Goal: Information Seeking & Learning: Learn about a topic

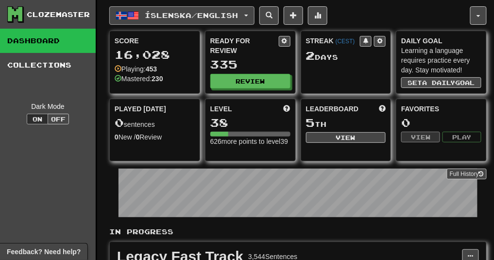
click at [252, 13] on button "Íslenska / English" at bounding box center [181, 15] width 145 height 18
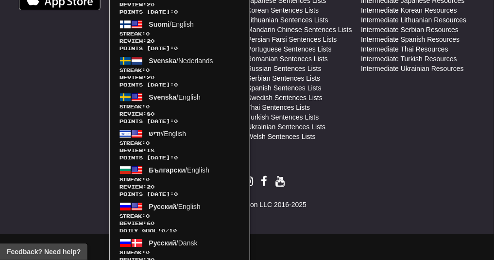
scroll to position [635, 0]
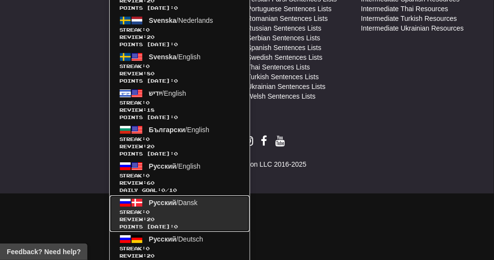
click at [179, 208] on span "Streak: 0" at bounding box center [180, 211] width 121 height 7
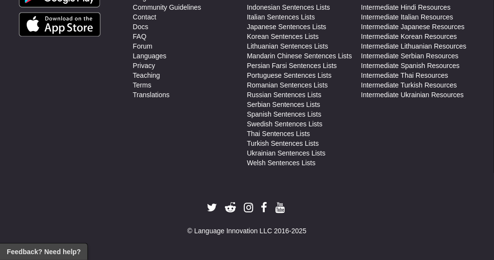
scroll to position [567, 0]
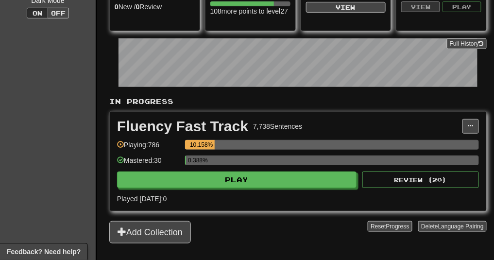
scroll to position [146, 0]
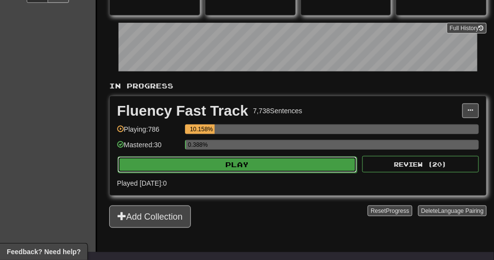
click at [242, 165] on button "Play" at bounding box center [238, 164] width 240 height 17
select select "**"
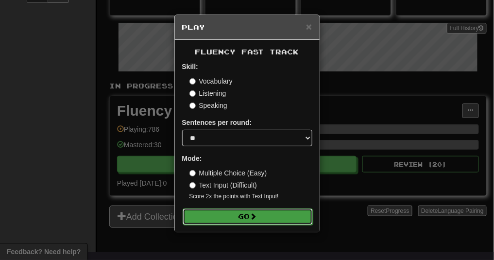
click at [228, 214] on button "Go" at bounding box center [248, 216] width 130 height 17
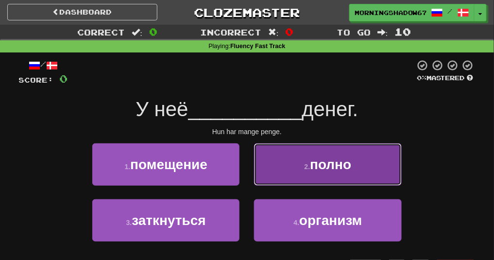
click at [302, 163] on button "2 . полно" at bounding box center [327, 164] width 147 height 42
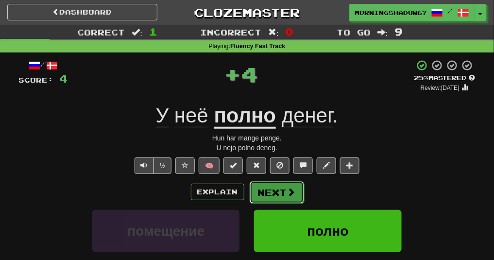
click at [263, 197] on button "Next" at bounding box center [277, 192] width 54 height 22
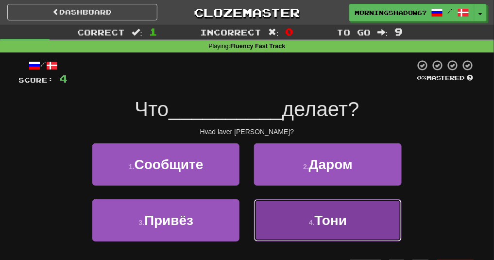
click at [285, 216] on button "4 . Тони" at bounding box center [327, 220] width 147 height 42
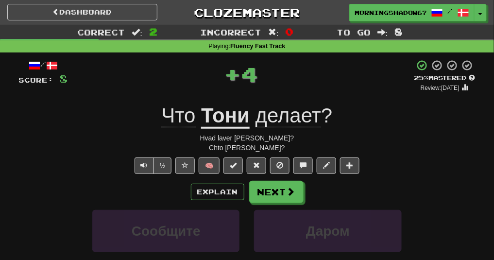
click at [274, 203] on div "Explain Next Сообщите Даром Привёз Тони Learn more: Сообщите Даром Привёз Тони" at bounding box center [247, 259] width 457 height 156
click at [275, 199] on button "Next" at bounding box center [277, 192] width 54 height 22
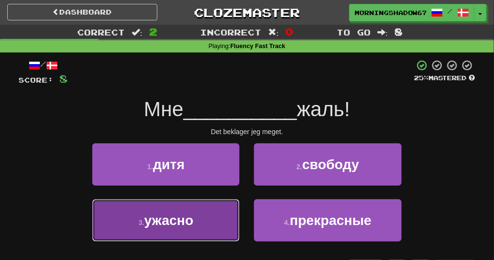
click at [210, 217] on button "3 . ужасно" at bounding box center [165, 220] width 147 height 42
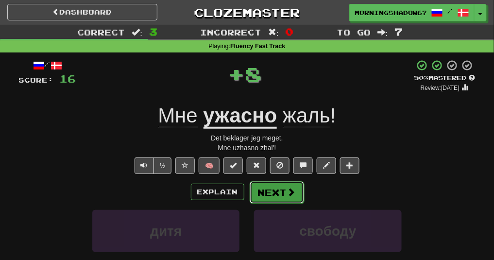
click at [264, 188] on button "Next" at bounding box center [277, 192] width 54 height 22
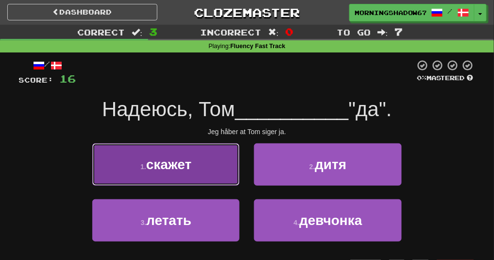
click at [199, 166] on button "1 . скажет" at bounding box center [165, 164] width 147 height 42
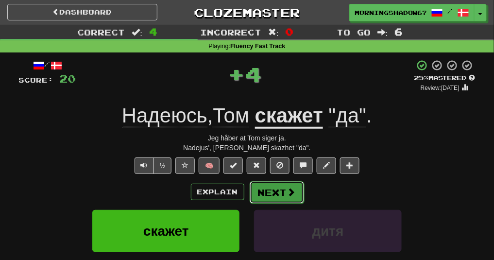
click at [262, 188] on button "Next" at bounding box center [277, 192] width 54 height 22
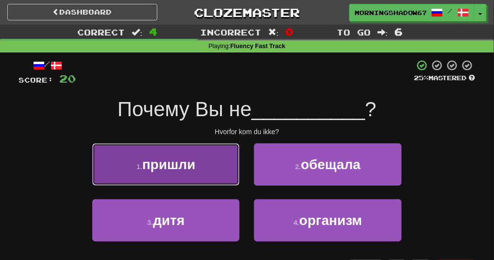
click at [215, 166] on button "1 . пришли" at bounding box center [165, 164] width 147 height 42
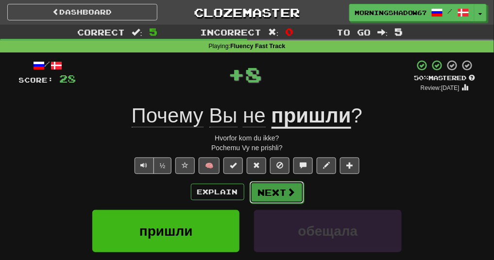
click at [277, 192] on button "Next" at bounding box center [277, 192] width 54 height 22
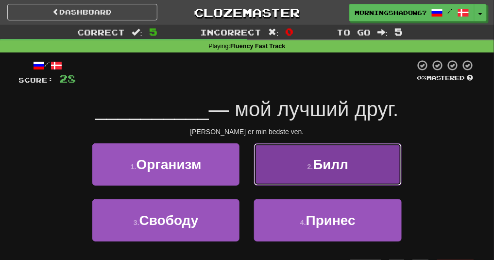
click at [288, 167] on button "2 . Билл" at bounding box center [327, 164] width 147 height 42
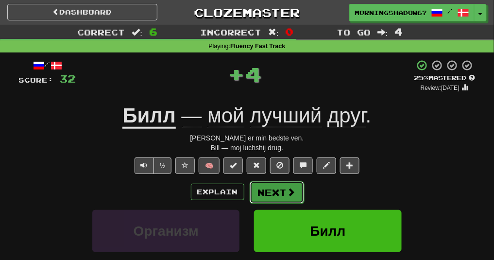
click at [269, 192] on button "Next" at bounding box center [277, 192] width 54 height 22
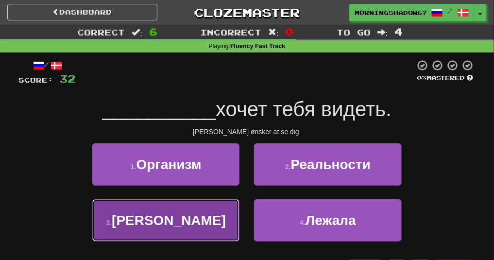
click at [191, 221] on button "3 . Генри" at bounding box center [165, 220] width 147 height 42
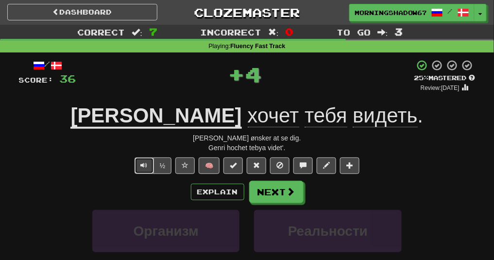
click at [151, 165] on button "Text-to-speech controls" at bounding box center [144, 165] width 19 height 17
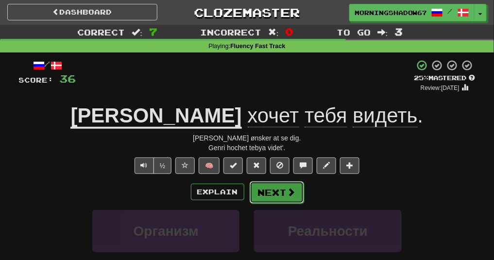
click at [290, 181] on button "Next" at bounding box center [277, 192] width 54 height 22
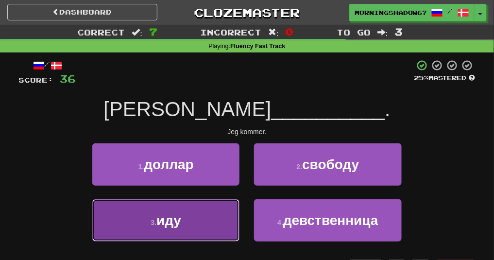
click at [224, 223] on button "3 . иду" at bounding box center [165, 220] width 147 height 42
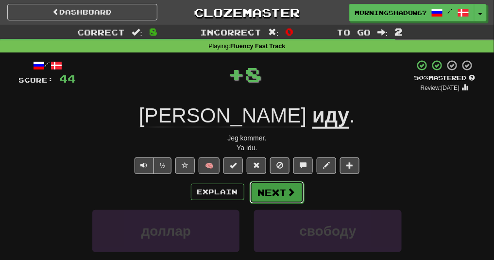
click at [294, 186] on button "Next" at bounding box center [277, 192] width 54 height 22
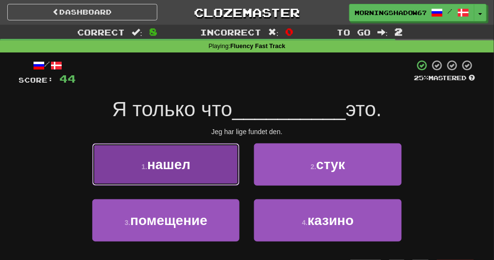
click at [186, 170] on span "нашел" at bounding box center [168, 164] width 43 height 15
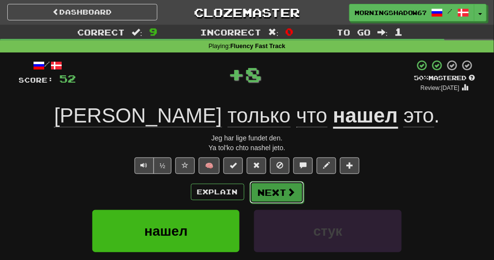
click at [277, 193] on button "Next" at bounding box center [277, 192] width 54 height 22
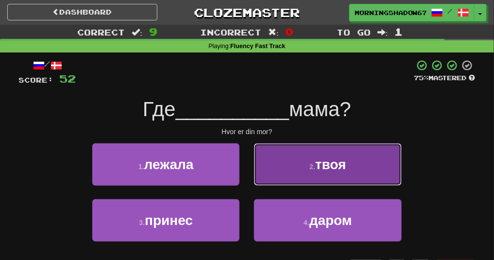
click at [275, 159] on button "2 . твоя" at bounding box center [327, 164] width 147 height 42
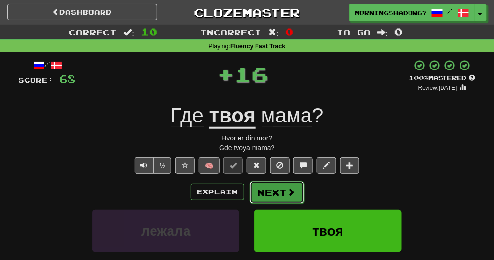
click at [262, 187] on button "Next" at bounding box center [277, 192] width 54 height 22
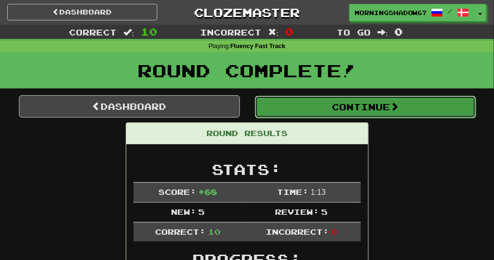
click at [313, 112] on button "Continue" at bounding box center [365, 107] width 221 height 22
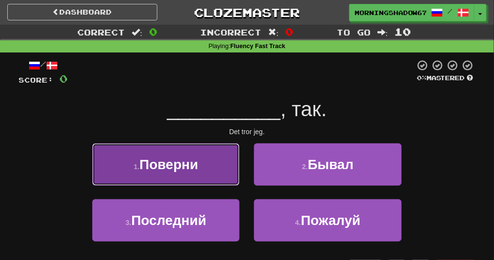
click at [211, 160] on button "1 . Поверни" at bounding box center [165, 164] width 147 height 42
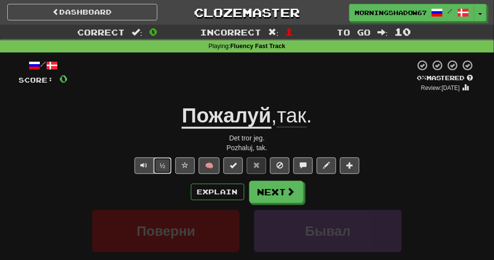
click at [172, 161] on button "½" at bounding box center [163, 165] width 18 height 17
click at [261, 191] on button "Next" at bounding box center [277, 192] width 54 height 22
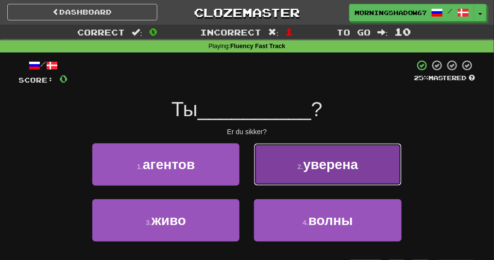
click at [311, 169] on span "уверена" at bounding box center [330, 164] width 55 height 15
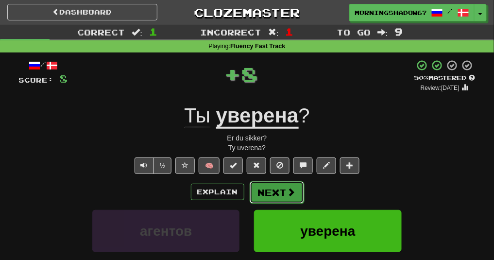
click at [289, 191] on span at bounding box center [291, 192] width 9 height 9
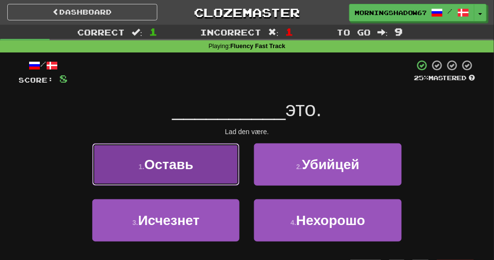
click at [228, 171] on button "1 . Оставь" at bounding box center [165, 164] width 147 height 42
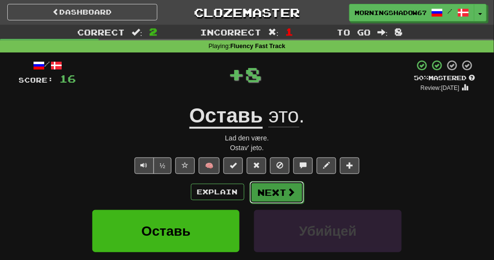
click at [277, 187] on button "Next" at bounding box center [277, 192] width 54 height 22
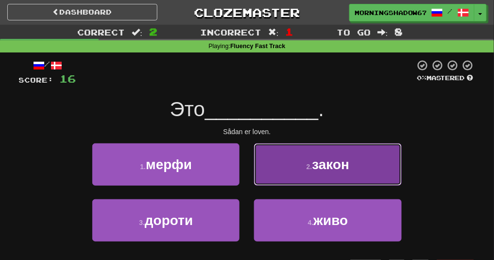
click at [328, 181] on button "2 . закон" at bounding box center [327, 164] width 147 height 42
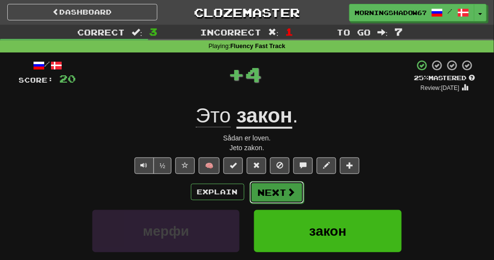
click at [285, 198] on button "Next" at bounding box center [277, 192] width 54 height 22
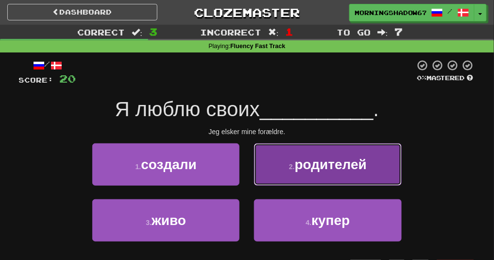
click at [319, 172] on span "родителей" at bounding box center [331, 164] width 72 height 15
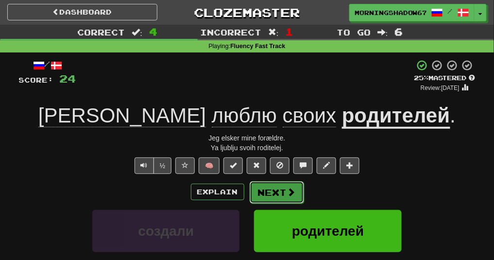
click at [289, 188] on span at bounding box center [291, 192] width 9 height 9
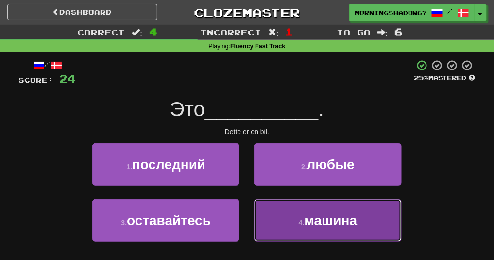
click at [295, 229] on button "4 . машина" at bounding box center [327, 220] width 147 height 42
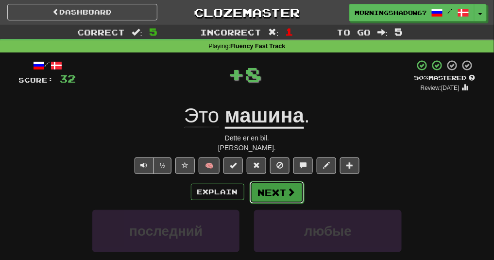
click at [272, 192] on button "Next" at bounding box center [277, 192] width 54 height 22
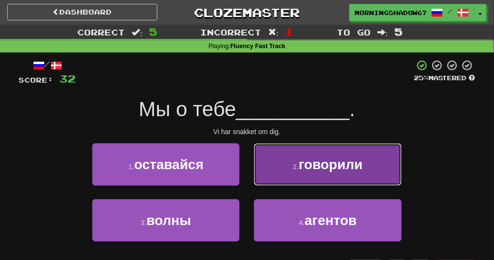
click at [269, 183] on button "2 . говорили" at bounding box center [327, 164] width 147 height 42
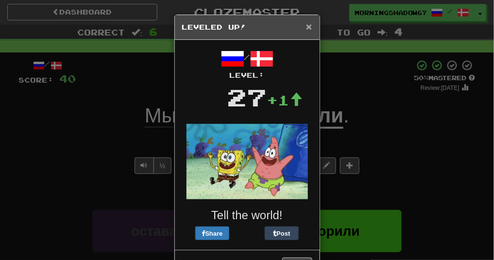
click at [310, 26] on span "×" at bounding box center [309, 26] width 6 height 11
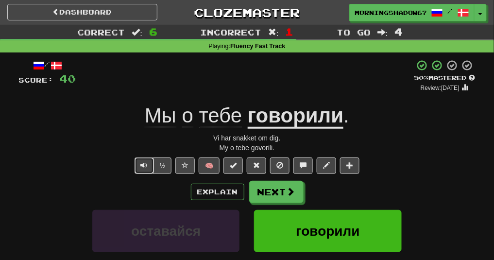
click at [143, 173] on button "Text-to-speech controls" at bounding box center [144, 165] width 19 height 17
click at [267, 193] on button "Next" at bounding box center [277, 192] width 54 height 22
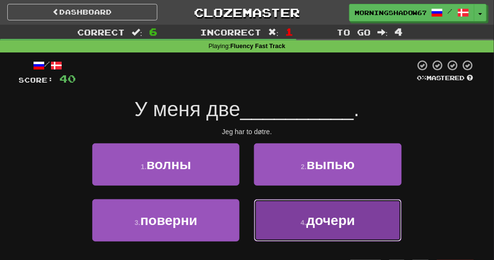
click at [277, 224] on button "4 . дочери" at bounding box center [327, 220] width 147 height 42
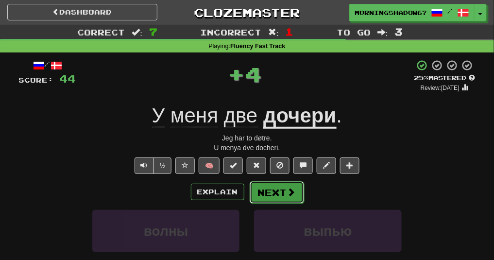
click at [278, 197] on button "Next" at bounding box center [277, 192] width 54 height 22
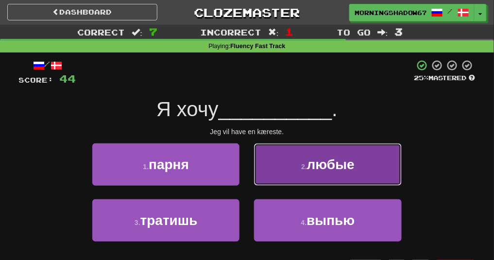
click at [295, 178] on button "2 . любые" at bounding box center [327, 164] width 147 height 42
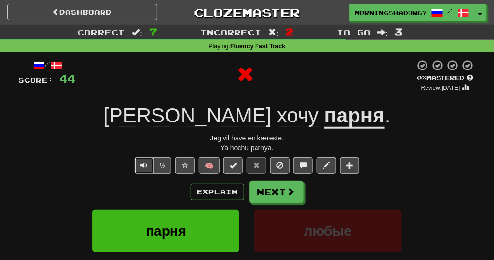
click at [151, 168] on button "Text-to-speech controls" at bounding box center [144, 165] width 19 height 17
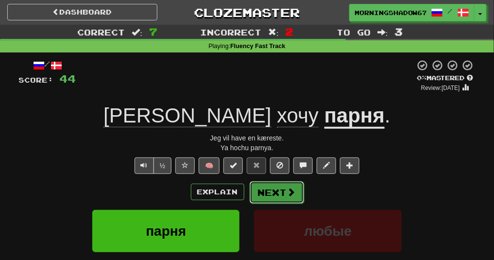
click at [263, 195] on button "Next" at bounding box center [277, 192] width 54 height 22
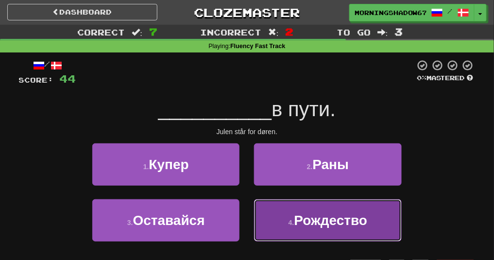
click at [307, 224] on span "Рождество" at bounding box center [330, 220] width 73 height 15
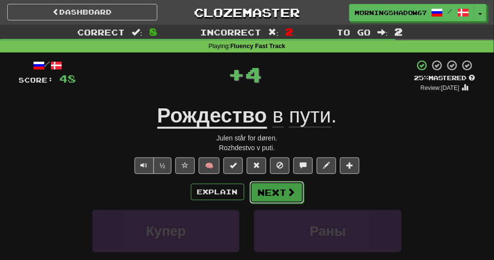
click at [274, 190] on button "Next" at bounding box center [277, 192] width 54 height 22
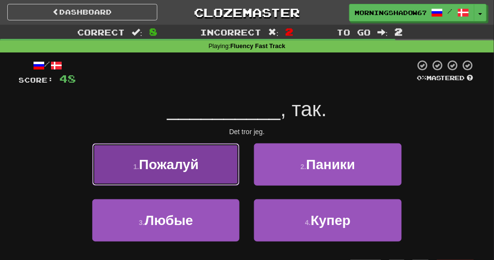
click at [237, 181] on button "1 . Пожалуй" at bounding box center [165, 164] width 147 height 42
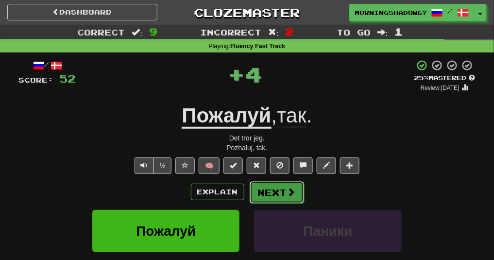
click at [266, 192] on button "Next" at bounding box center [277, 192] width 54 height 22
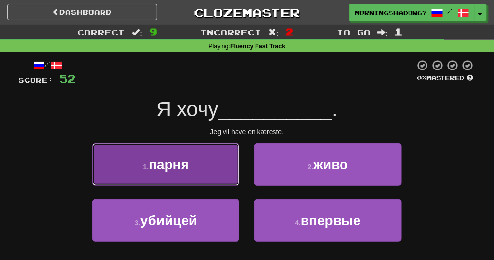
click at [210, 169] on button "1 . парня" at bounding box center [165, 164] width 147 height 42
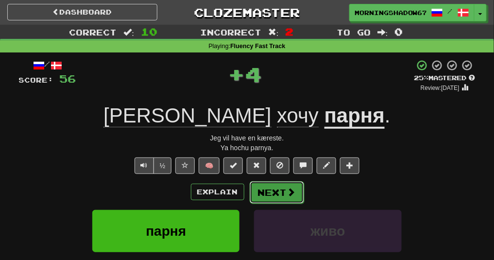
click at [280, 192] on button "Next" at bounding box center [277, 192] width 54 height 22
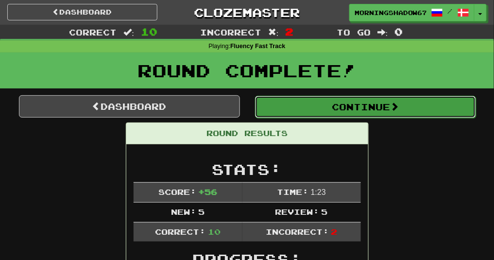
click at [348, 101] on button "Continue" at bounding box center [365, 107] width 221 height 22
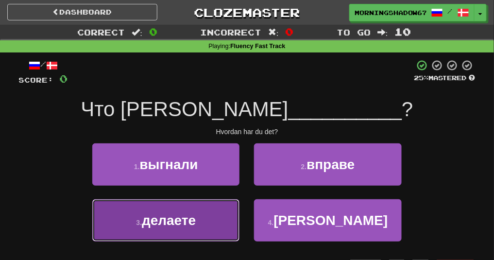
click at [187, 213] on span "делаете" at bounding box center [169, 220] width 54 height 15
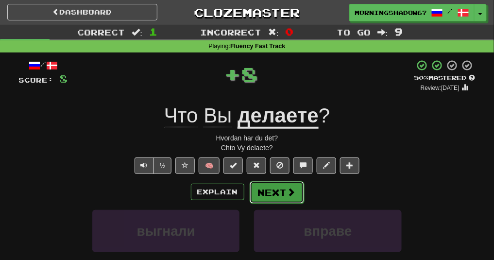
click at [277, 199] on button "Next" at bounding box center [277, 192] width 54 height 22
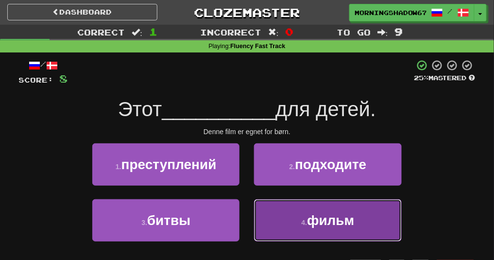
click at [312, 221] on span "фильм" at bounding box center [330, 220] width 47 height 15
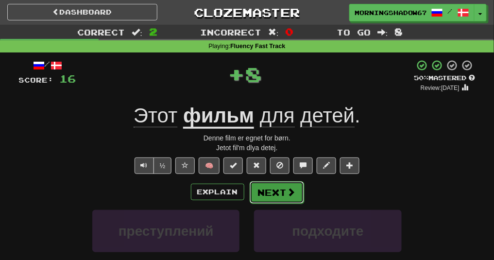
click at [289, 198] on button "Next" at bounding box center [277, 192] width 54 height 22
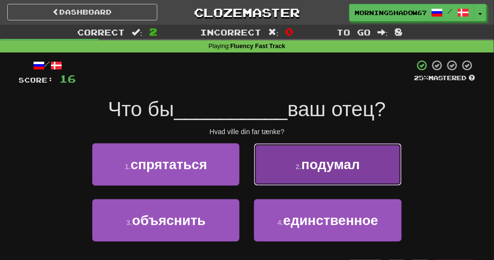
click at [303, 174] on button "2 . подумал" at bounding box center [327, 164] width 147 height 42
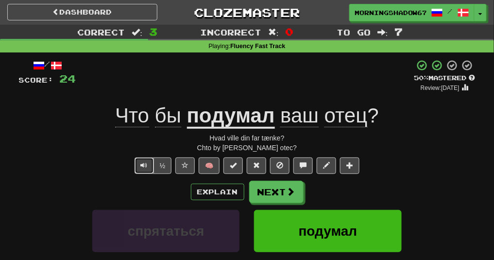
click at [153, 165] on button "Text-to-speech controls" at bounding box center [144, 165] width 19 height 17
click at [278, 196] on button "Next" at bounding box center [277, 192] width 54 height 22
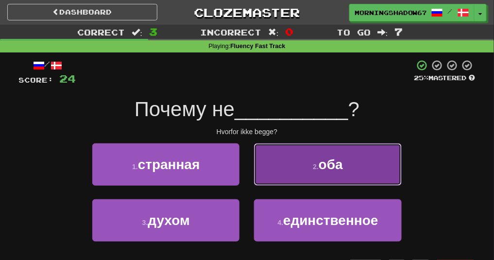
click at [305, 181] on button "2 . оба" at bounding box center [327, 164] width 147 height 42
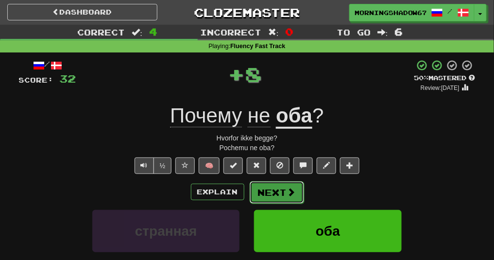
click at [289, 195] on span at bounding box center [291, 192] width 9 height 9
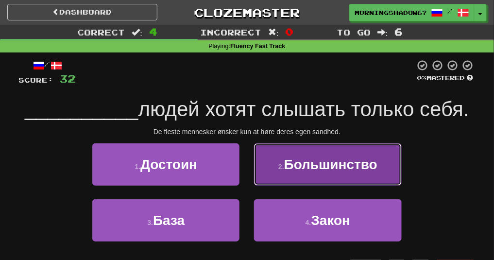
click at [295, 179] on button "2 . Большинство" at bounding box center [327, 164] width 147 height 42
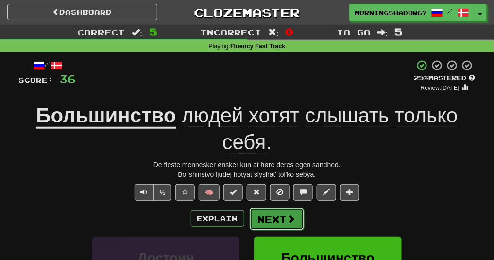
click at [276, 213] on button "Next" at bounding box center [277, 219] width 54 height 22
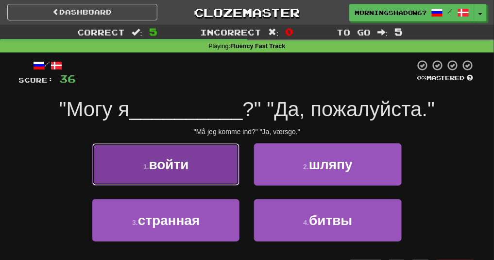
click at [223, 182] on button "1 . войти" at bounding box center [165, 164] width 147 height 42
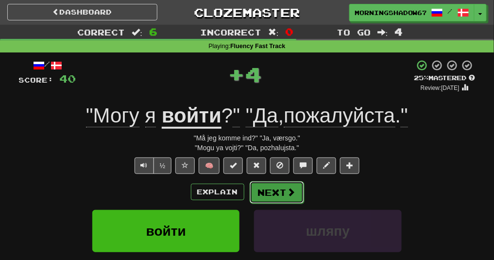
click at [296, 199] on button "Next" at bounding box center [277, 192] width 54 height 22
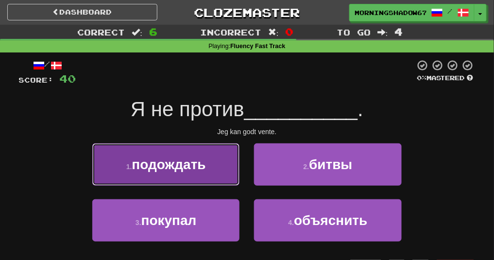
click at [209, 176] on button "1 . подождать" at bounding box center [165, 164] width 147 height 42
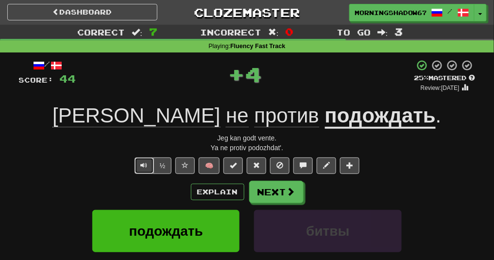
click at [142, 159] on button "Text-to-speech controls" at bounding box center [144, 165] width 19 height 17
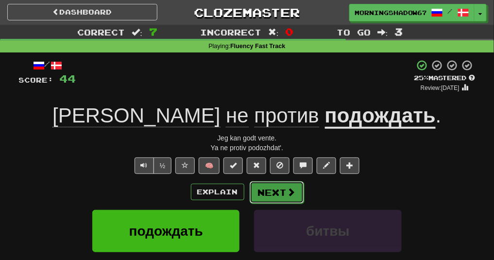
click at [267, 197] on button "Next" at bounding box center [277, 192] width 54 height 22
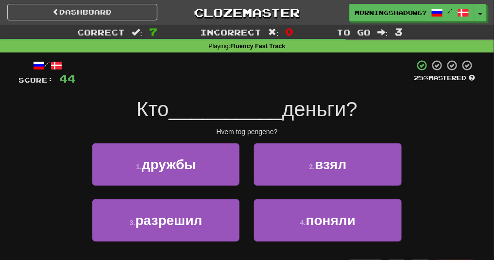
click at [309, 185] on div "2 . взял" at bounding box center [328, 171] width 162 height 56
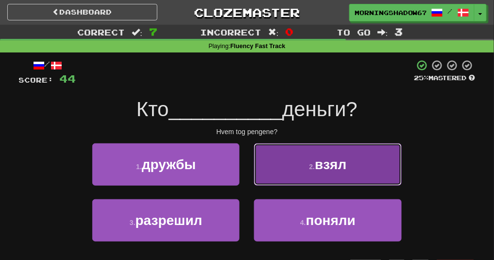
click at [311, 157] on button "2 . взял" at bounding box center [327, 164] width 147 height 42
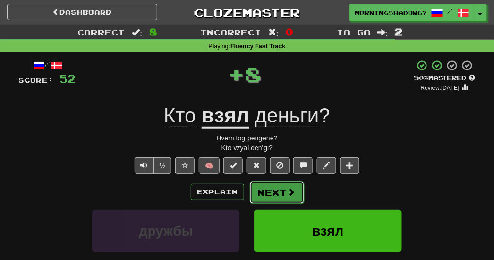
click at [280, 188] on button "Next" at bounding box center [277, 192] width 54 height 22
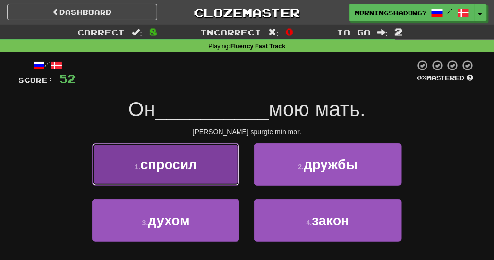
click at [208, 177] on button "1 . спросил" at bounding box center [165, 164] width 147 height 42
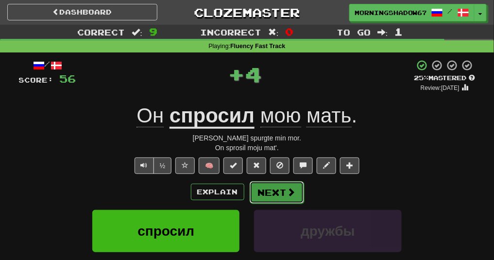
click at [280, 188] on button "Next" at bounding box center [277, 192] width 54 height 22
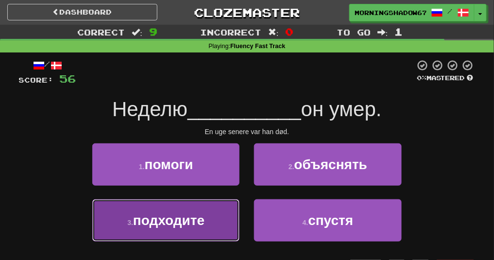
click at [203, 220] on span "подходите" at bounding box center [168, 220] width 71 height 15
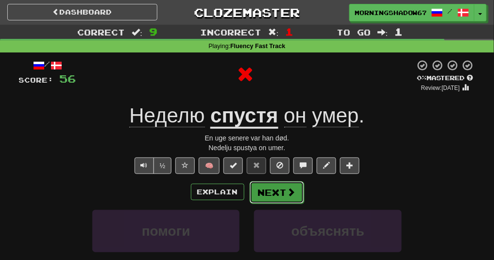
click at [272, 189] on button "Next" at bounding box center [277, 192] width 54 height 22
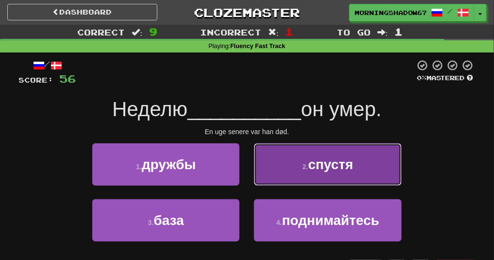
click at [302, 162] on button "2 . спустя" at bounding box center [327, 164] width 147 height 42
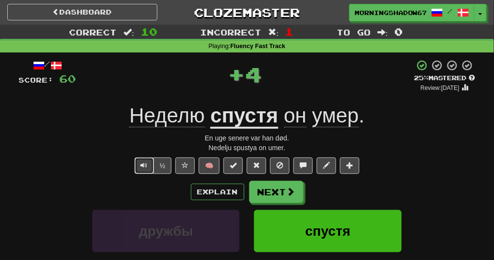
click at [148, 165] on span "Text-to-speech controls" at bounding box center [144, 165] width 7 height 7
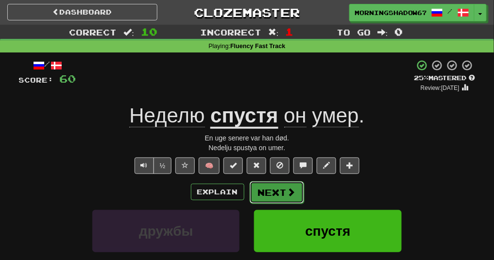
click at [287, 194] on span at bounding box center [291, 192] width 9 height 9
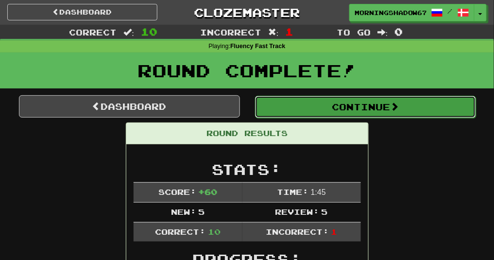
click at [335, 117] on button "Continue" at bounding box center [365, 107] width 221 height 22
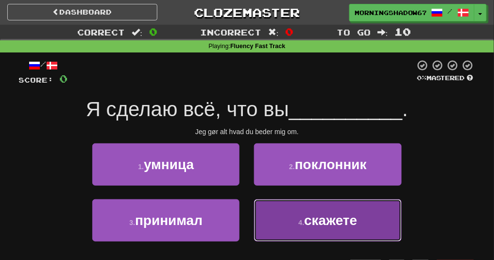
click at [315, 213] on span "скажете" at bounding box center [330, 220] width 53 height 15
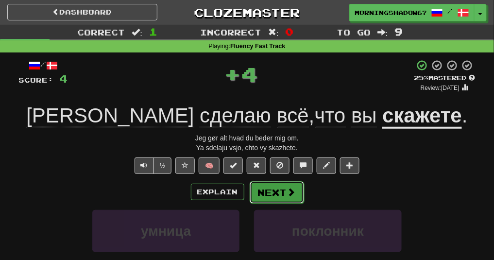
click at [295, 195] on button "Next" at bounding box center [277, 192] width 54 height 22
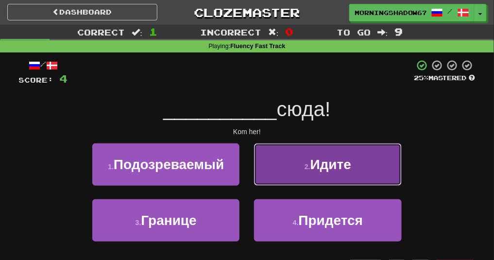
click at [302, 181] on button "2 . Идите" at bounding box center [327, 164] width 147 height 42
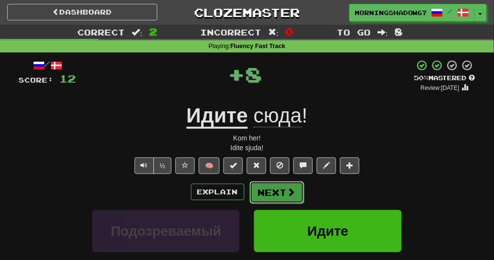
click at [282, 189] on button "Next" at bounding box center [277, 192] width 54 height 22
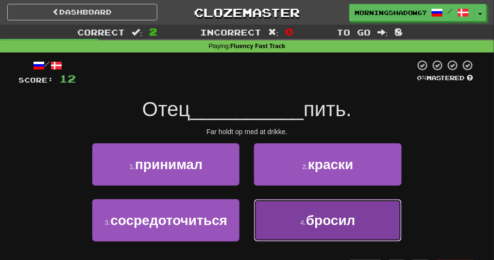
click at [280, 229] on button "4 . бросил" at bounding box center [327, 220] width 147 height 42
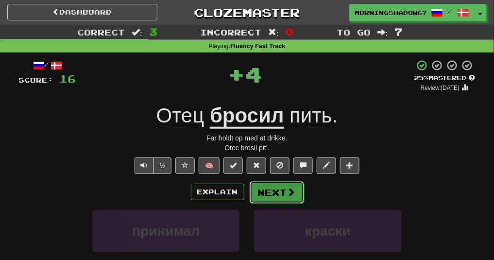
click at [285, 184] on button "Next" at bounding box center [277, 192] width 54 height 22
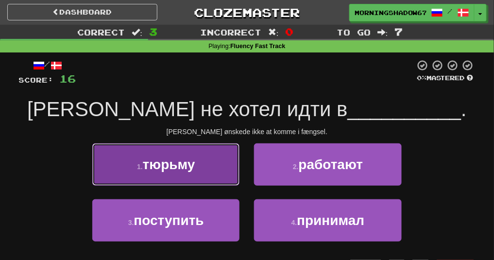
click at [210, 168] on button "1 . тюрьму" at bounding box center [165, 164] width 147 height 42
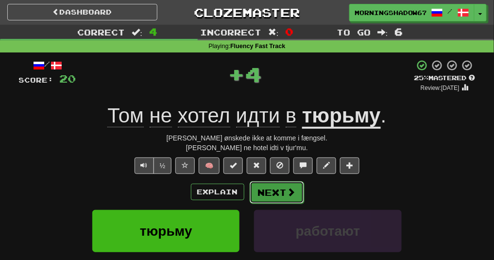
click at [288, 194] on span at bounding box center [291, 192] width 9 height 9
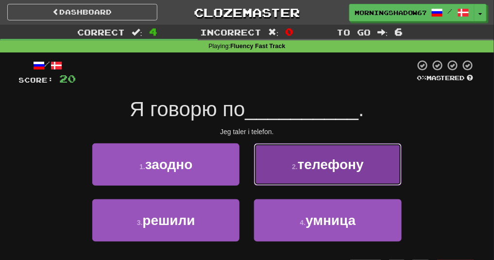
click at [292, 180] on button "2 . телефону" at bounding box center [327, 164] width 147 height 42
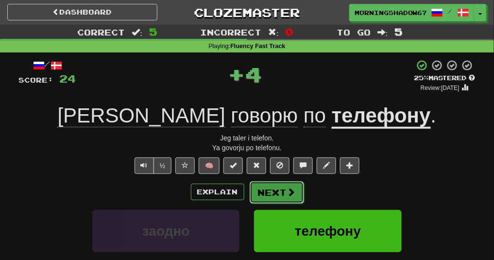
click at [289, 194] on span at bounding box center [291, 192] width 9 height 9
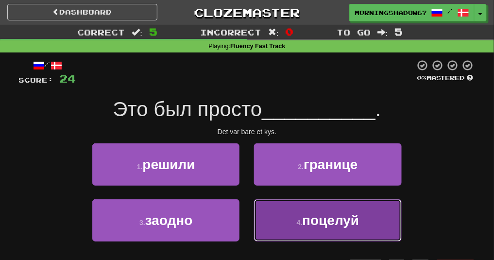
click at [293, 214] on button "4 . поцелуй" at bounding box center [327, 220] width 147 height 42
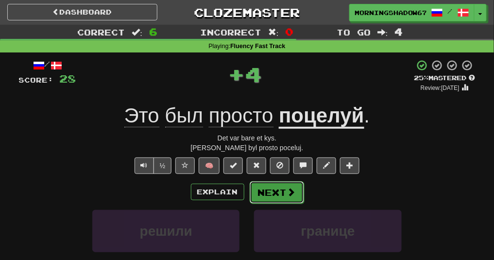
click at [290, 194] on span at bounding box center [291, 192] width 9 height 9
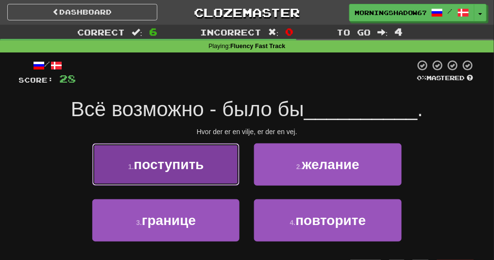
click at [198, 177] on button "1 . поступить" at bounding box center [165, 164] width 147 height 42
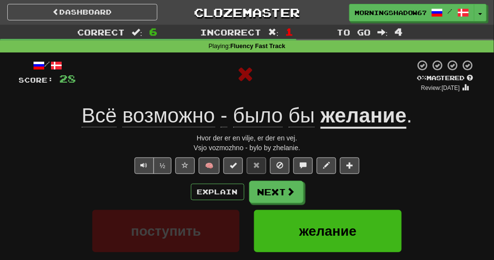
click at [362, 118] on u "желание" at bounding box center [364, 116] width 86 height 25
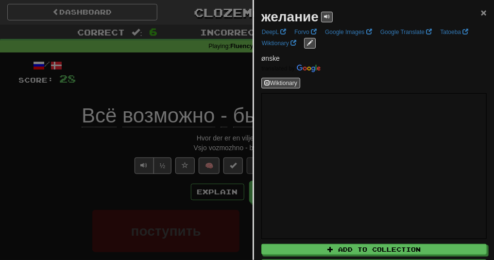
click at [482, 16] on span "×" at bounding box center [484, 12] width 6 height 11
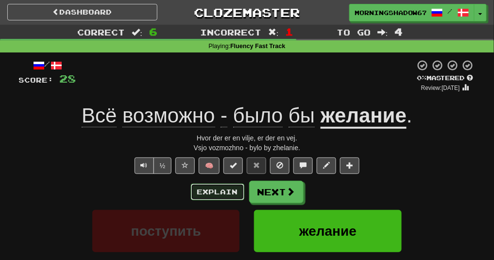
click at [229, 192] on button "Explain" at bounding box center [217, 192] width 53 height 17
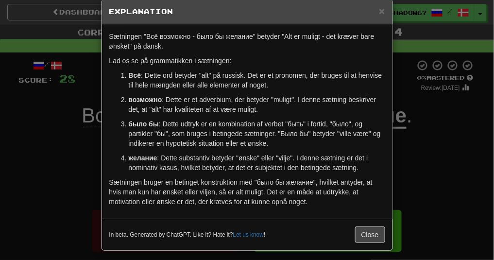
scroll to position [17, 0]
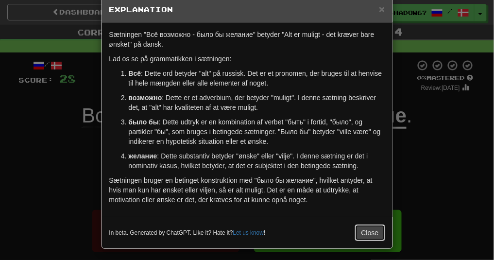
click at [362, 230] on button "Close" at bounding box center [370, 232] width 30 height 17
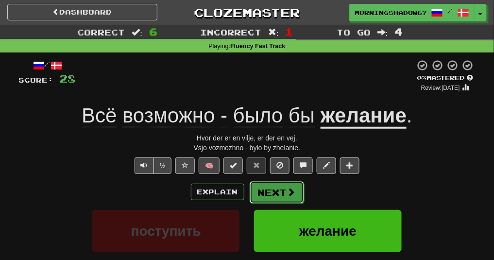
click at [292, 194] on span at bounding box center [291, 192] width 9 height 9
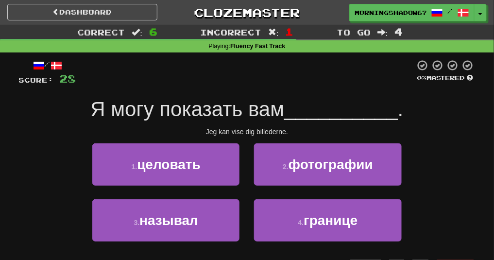
click at [297, 188] on div "2 . фотографии" at bounding box center [328, 171] width 162 height 56
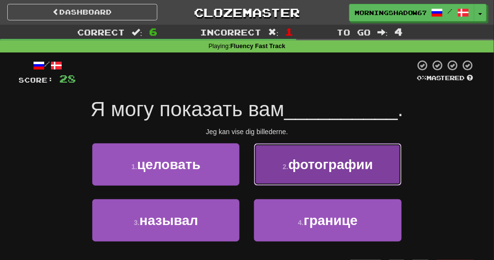
click at [305, 178] on button "2 . фотографии" at bounding box center [327, 164] width 147 height 42
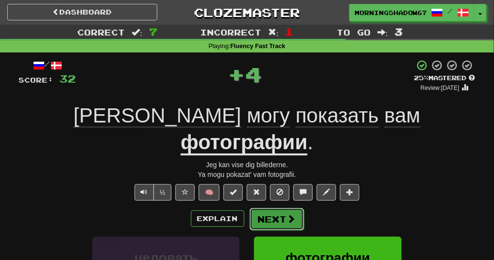
click at [286, 208] on button "Next" at bounding box center [277, 219] width 54 height 22
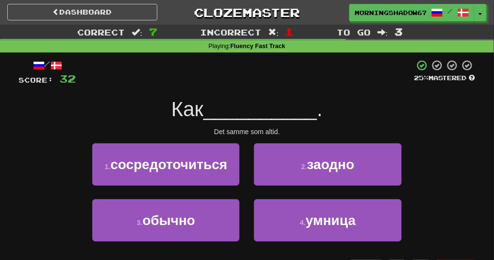
click at [197, 195] on div "1 . сосредоточиться" at bounding box center [166, 171] width 162 height 56
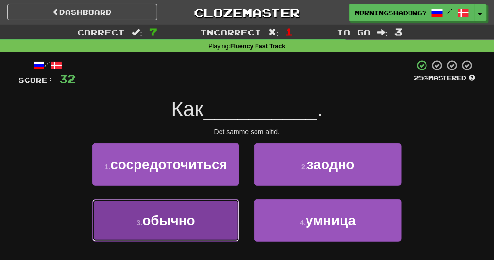
click at [194, 210] on button "3 . обычно" at bounding box center [165, 220] width 147 height 42
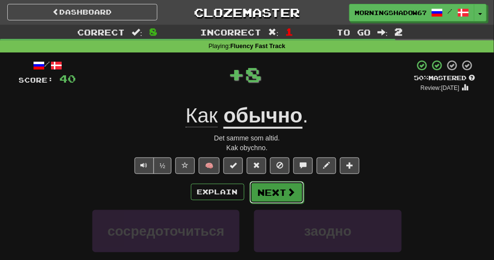
click at [274, 200] on button "Next" at bounding box center [277, 192] width 54 height 22
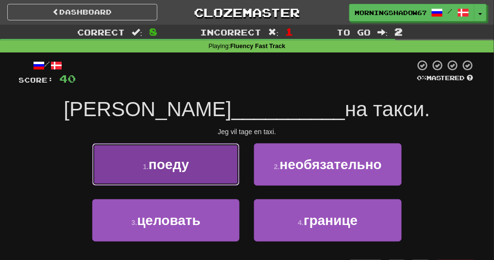
click at [206, 155] on button "1 . поеду" at bounding box center [165, 164] width 147 height 42
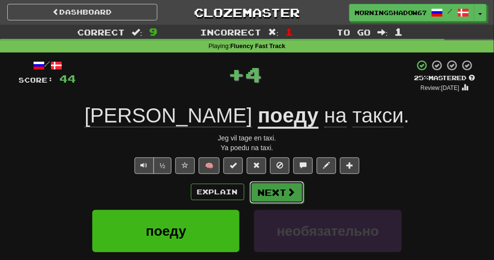
click at [277, 192] on button "Next" at bounding box center [277, 192] width 54 height 22
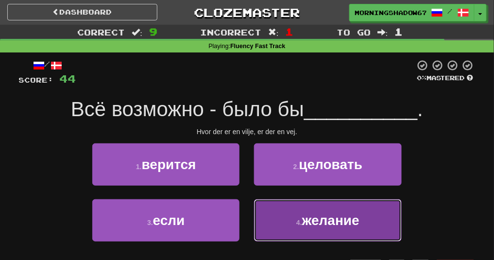
click at [312, 219] on span "желание" at bounding box center [330, 220] width 57 height 15
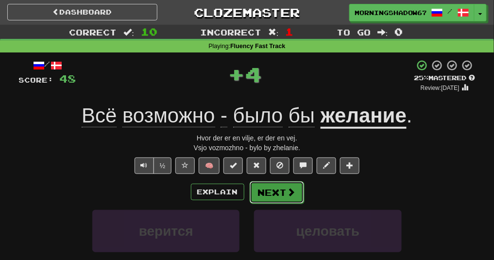
click at [298, 195] on button "Next" at bounding box center [277, 192] width 54 height 22
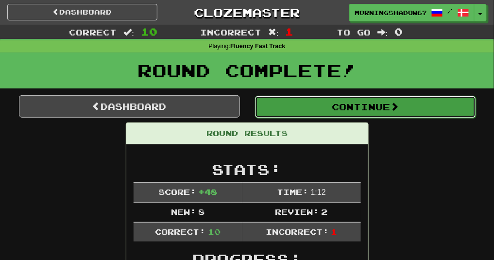
click at [332, 109] on button "Continue" at bounding box center [365, 107] width 221 height 22
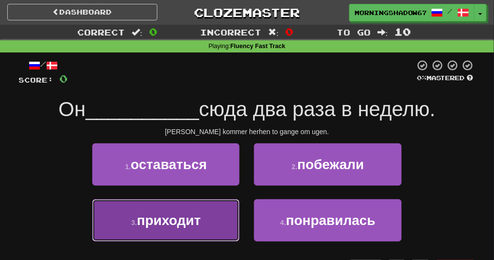
click at [207, 224] on button "3 . приходит" at bounding box center [165, 220] width 147 height 42
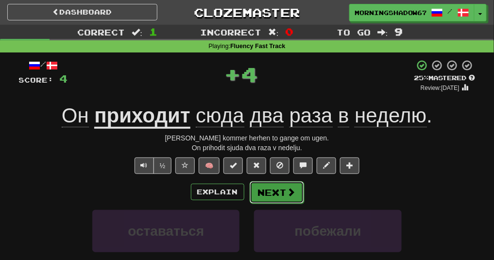
click at [291, 201] on button "Next" at bounding box center [277, 192] width 54 height 22
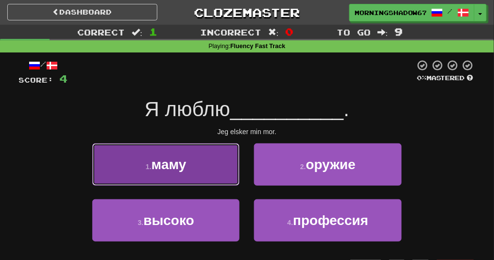
click at [189, 163] on button "1 . маму" at bounding box center [165, 164] width 147 height 42
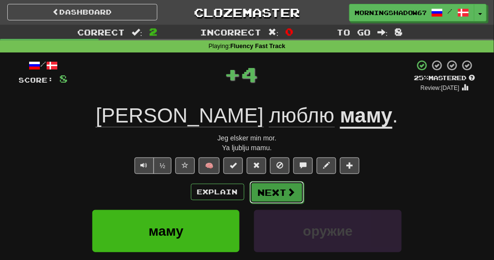
click at [276, 193] on button "Next" at bounding box center [277, 192] width 54 height 22
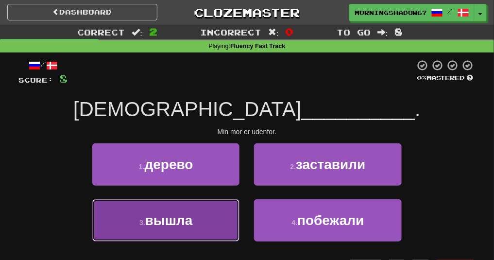
click at [182, 222] on span "вышла" at bounding box center [169, 220] width 48 height 15
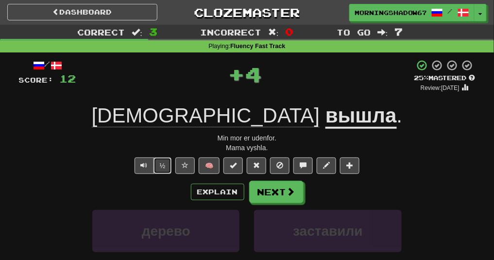
click at [168, 162] on button "½" at bounding box center [163, 165] width 18 height 17
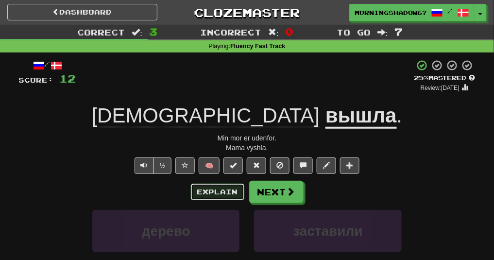
click at [236, 185] on button "Explain" at bounding box center [217, 192] width 53 height 17
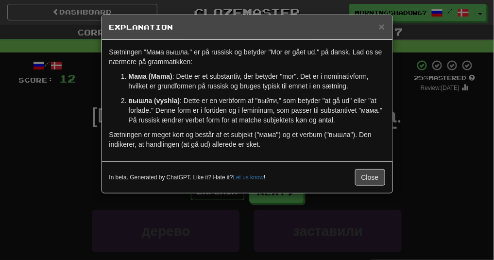
click at [363, 185] on div "In beta. Generated by ChatGPT. Like it? Hate it? Let us know ! Close" at bounding box center [247, 177] width 291 height 32
click at [364, 180] on button "Close" at bounding box center [370, 177] width 30 height 17
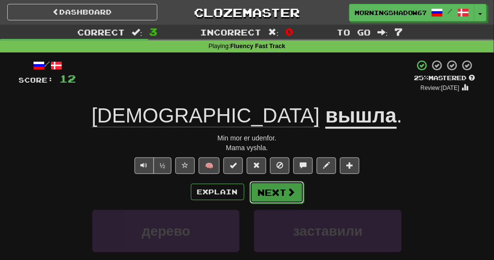
click at [270, 189] on button "Next" at bounding box center [277, 192] width 54 height 22
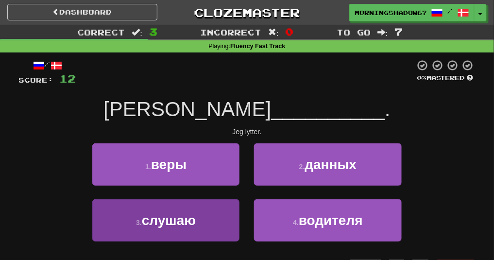
scroll to position [6, 0]
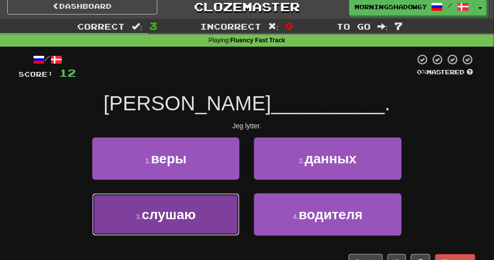
click at [216, 208] on button "3 . слушаю" at bounding box center [165, 214] width 147 height 42
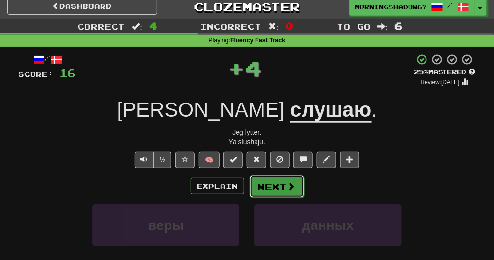
click at [273, 189] on button "Next" at bounding box center [277, 186] width 54 height 22
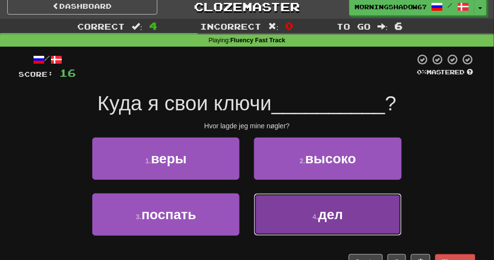
click at [310, 224] on button "4 . дел" at bounding box center [327, 214] width 147 height 42
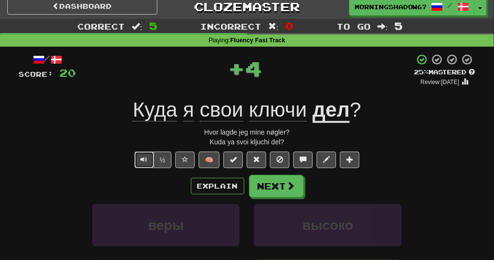
click at [148, 160] on span "Text-to-speech controls" at bounding box center [144, 159] width 7 height 7
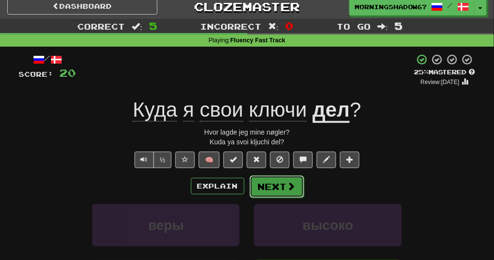
click at [273, 188] on button "Next" at bounding box center [277, 186] width 54 height 22
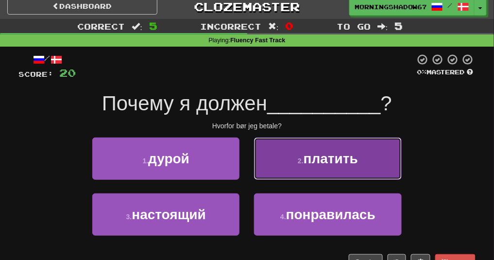
click at [275, 160] on button "2 . платить" at bounding box center [327, 159] width 147 height 42
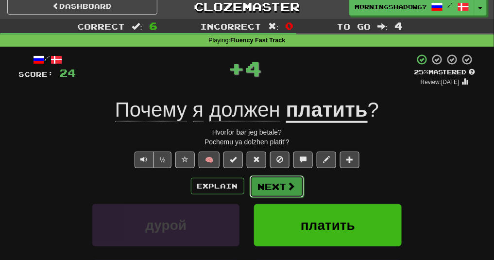
click at [287, 182] on span at bounding box center [291, 186] width 9 height 9
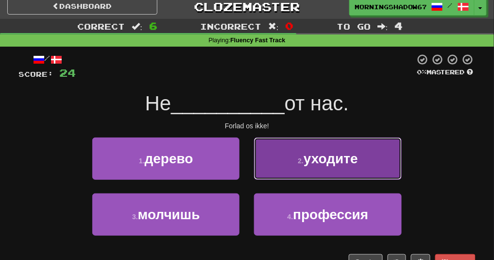
click at [287, 173] on button "2 . уходите" at bounding box center [327, 159] width 147 height 42
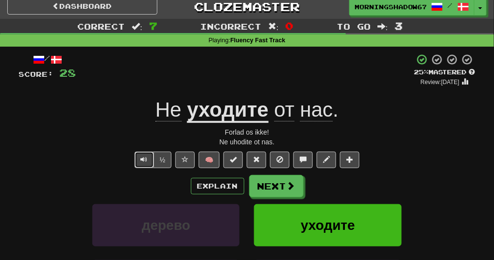
click at [151, 163] on button "Text-to-speech controls" at bounding box center [144, 160] width 19 height 17
click at [266, 187] on button "Next" at bounding box center [277, 186] width 54 height 22
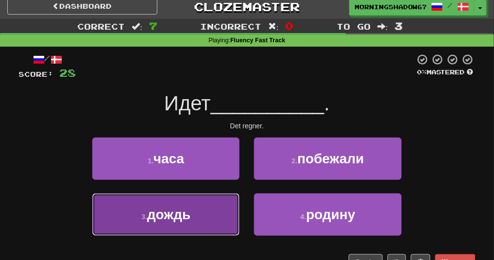
click at [185, 222] on span "дождь" at bounding box center [168, 214] width 43 height 15
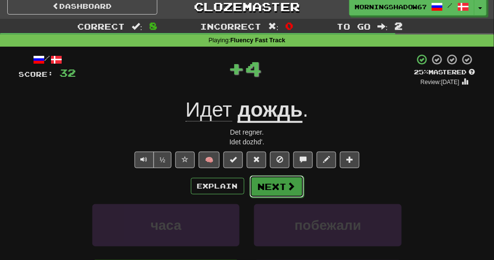
click at [268, 191] on button "Next" at bounding box center [277, 186] width 54 height 22
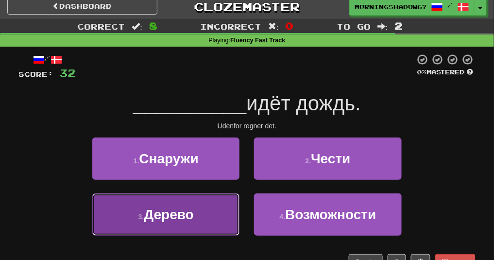
click at [238, 217] on button "3 . Дерево" at bounding box center [165, 214] width 147 height 42
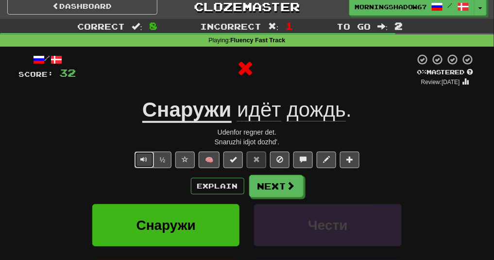
click at [144, 156] on span "Text-to-speech controls" at bounding box center [144, 159] width 7 height 7
click at [214, 117] on u "Снаружи" at bounding box center [186, 110] width 89 height 25
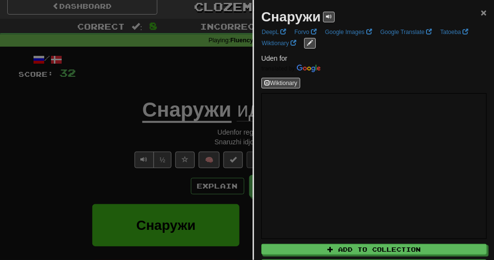
click at [483, 14] on span "×" at bounding box center [484, 12] width 6 height 11
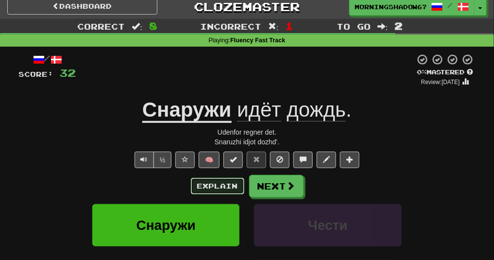
click at [233, 178] on button "Explain" at bounding box center [217, 186] width 53 height 17
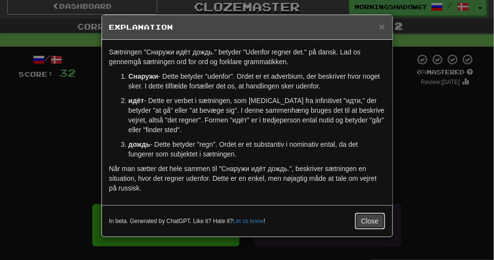
click at [371, 217] on button "Close" at bounding box center [370, 221] width 30 height 17
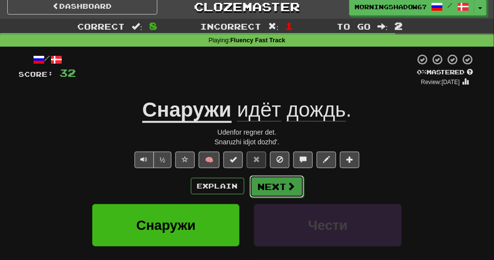
click at [290, 191] on button "Next" at bounding box center [277, 186] width 54 height 22
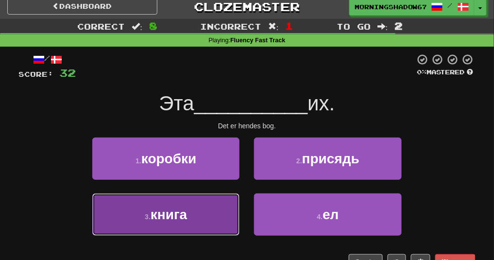
click at [228, 207] on button "3 . книга" at bounding box center [165, 214] width 147 height 42
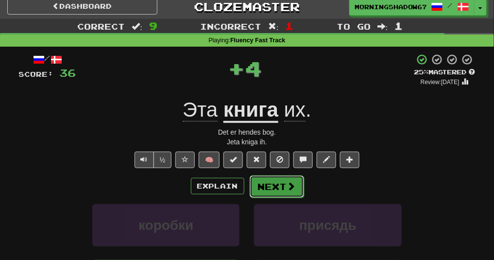
click at [280, 190] on button "Next" at bounding box center [277, 186] width 54 height 22
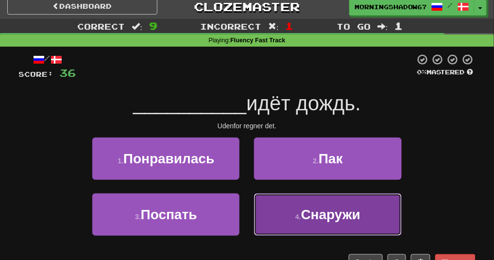
click at [308, 214] on span "Снаружи" at bounding box center [330, 214] width 59 height 15
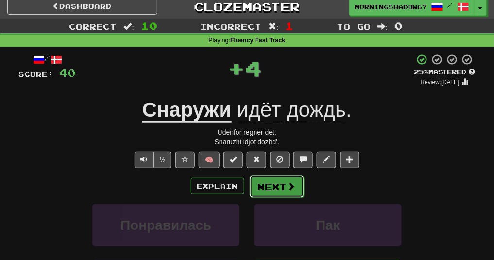
click at [295, 187] on button "Next" at bounding box center [277, 186] width 54 height 22
